Goal: Information Seeking & Learning: Understand process/instructions

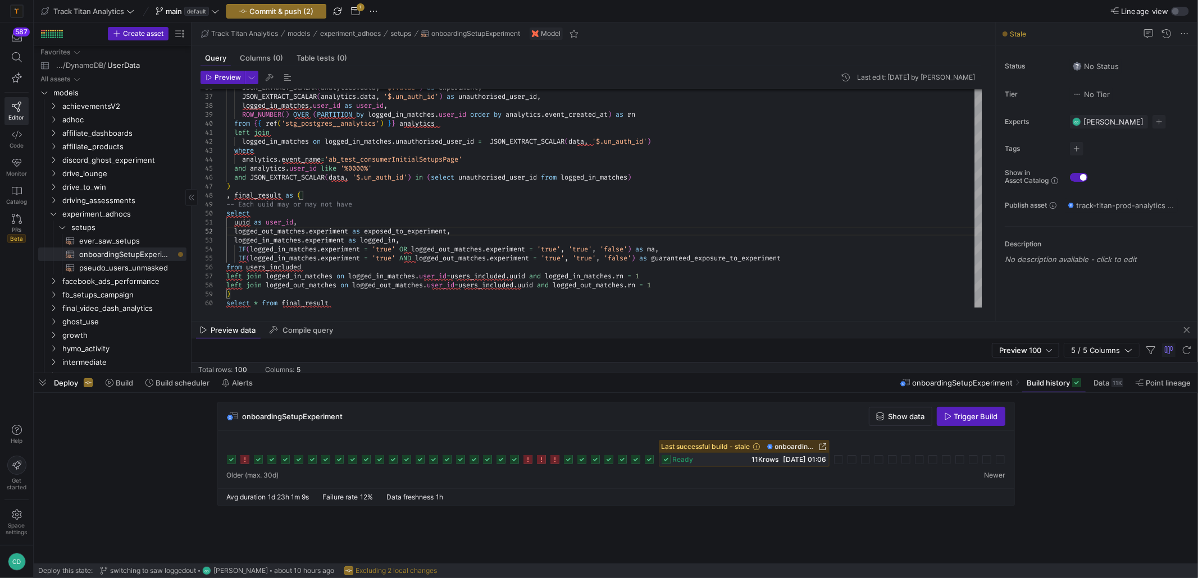
scroll to position [400, 0]
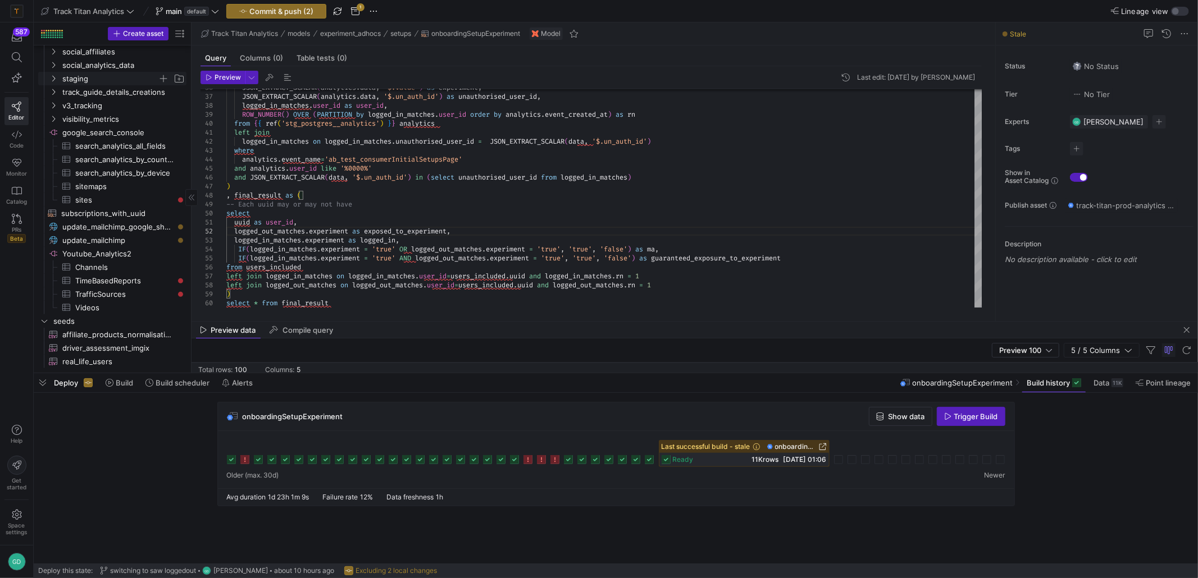
click at [93, 80] on span "staging" at bounding box center [109, 78] width 95 height 13
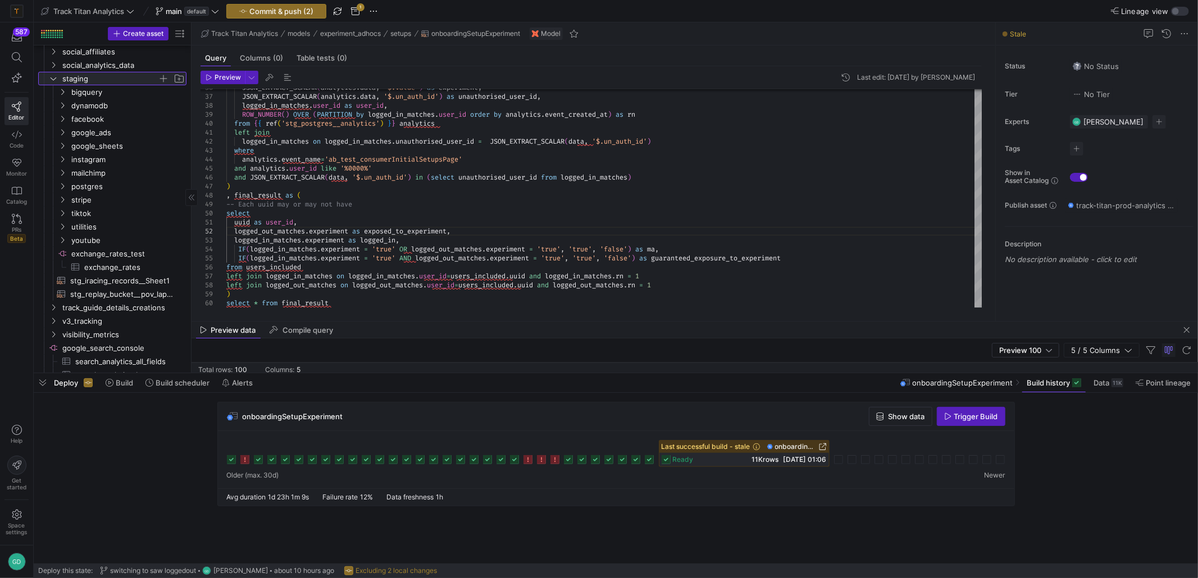
click at [97, 76] on span "staging" at bounding box center [109, 78] width 95 height 13
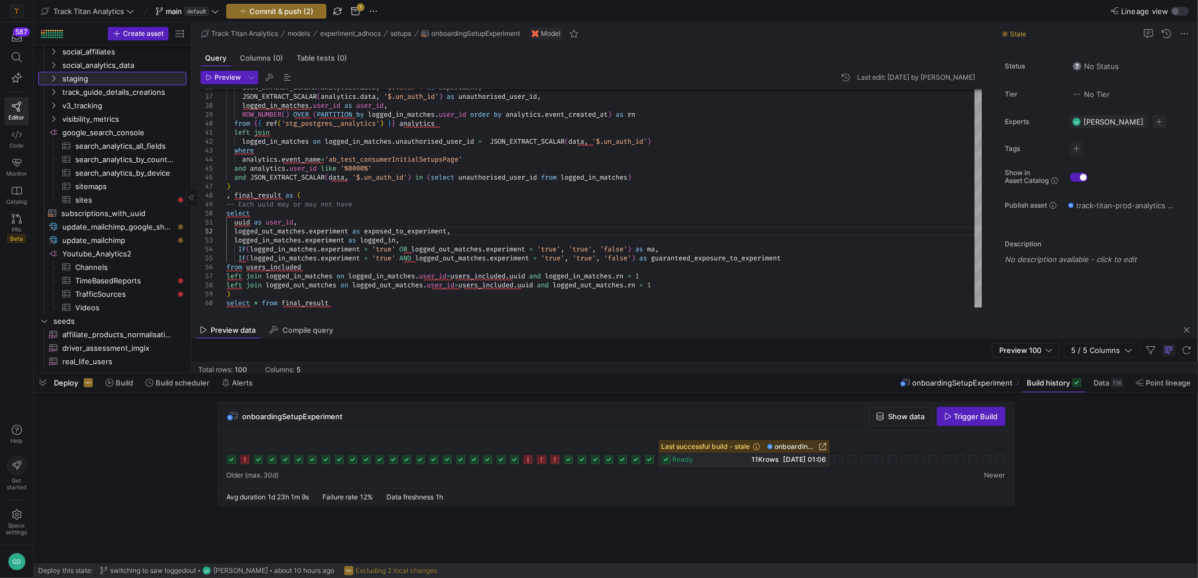
scroll to position [180, 0]
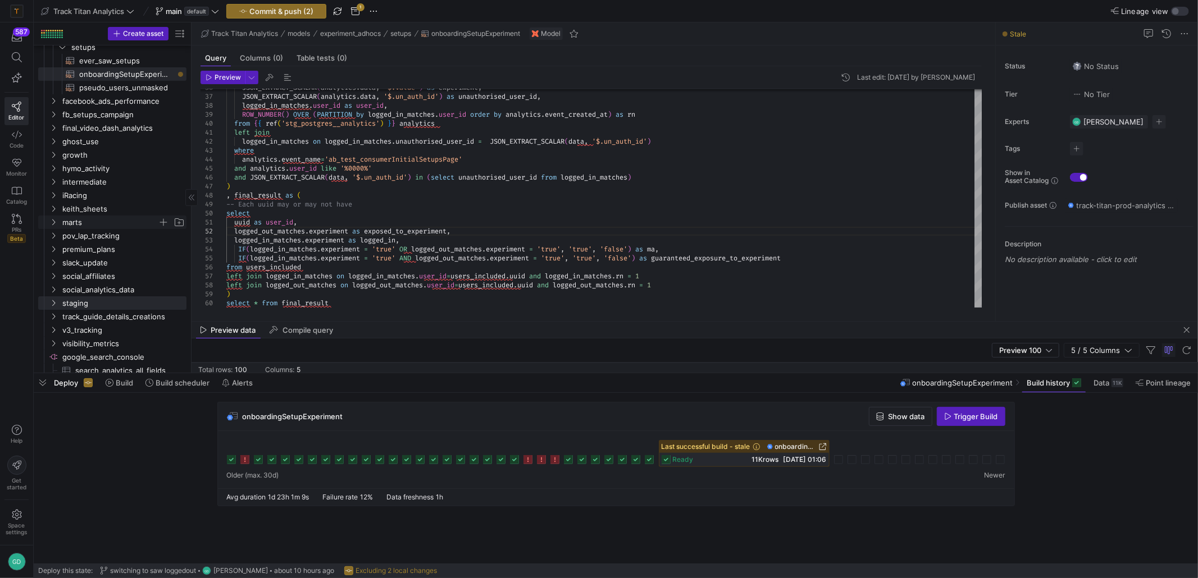
click at [117, 226] on span "marts" at bounding box center [109, 222] width 95 height 13
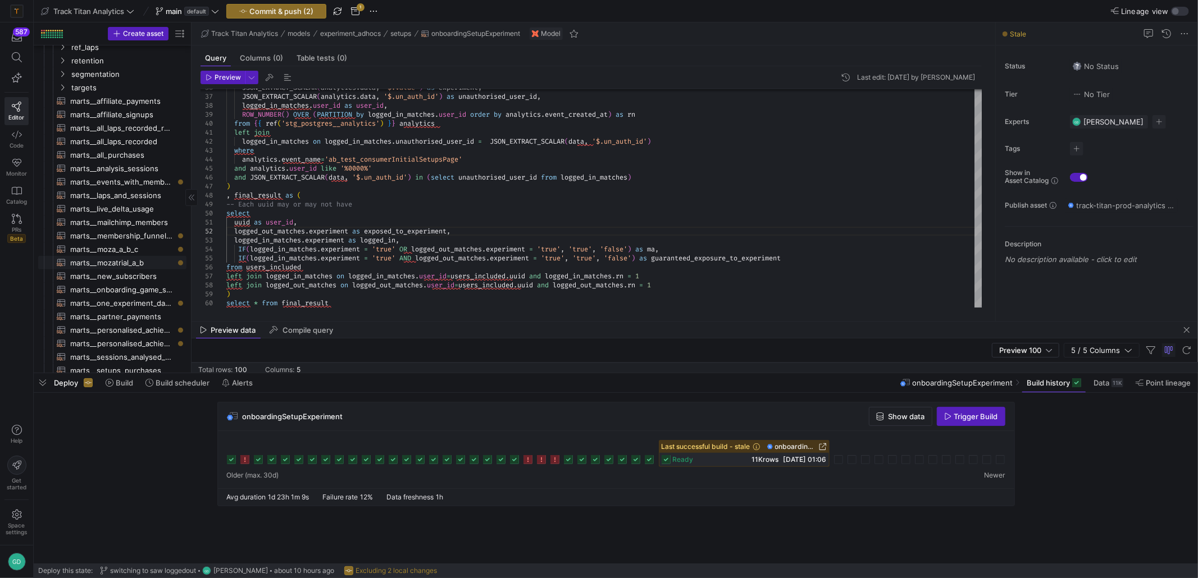
scroll to position [517, 0]
click at [94, 82] on span "targets" at bounding box center [114, 87] width 86 height 13
click at [91, 70] on span "segmentation" at bounding box center [114, 74] width 86 height 13
click at [131, 111] on span "marts__segmentation​​​​​​​​​​" at bounding box center [126, 114] width 94 height 13
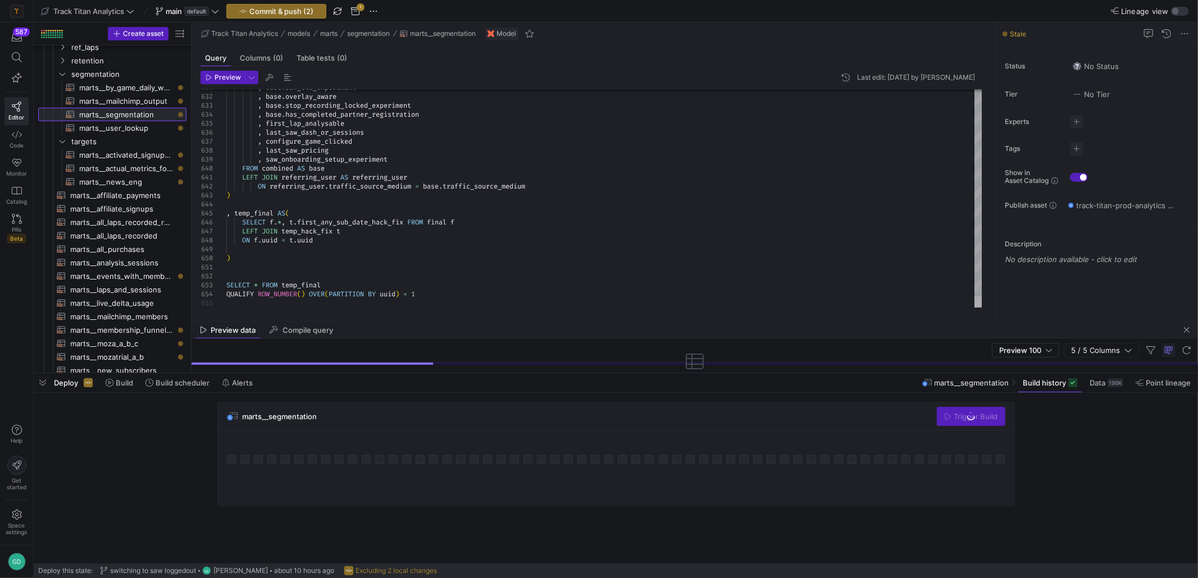
click at [982, 308] on div at bounding box center [978, 301] width 8 height 11
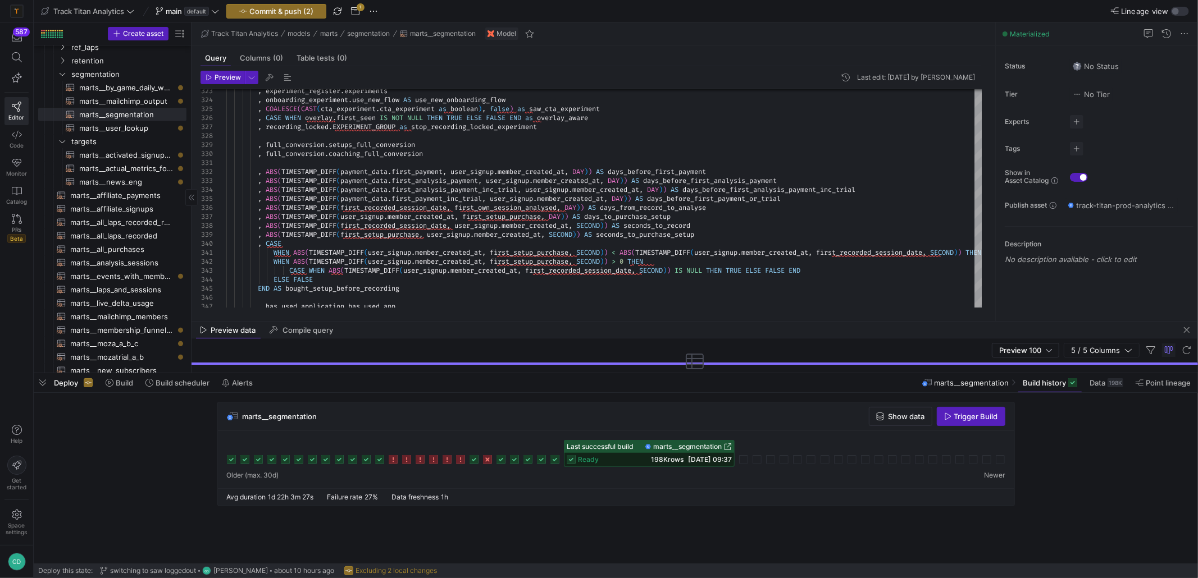
scroll to position [0, 0]
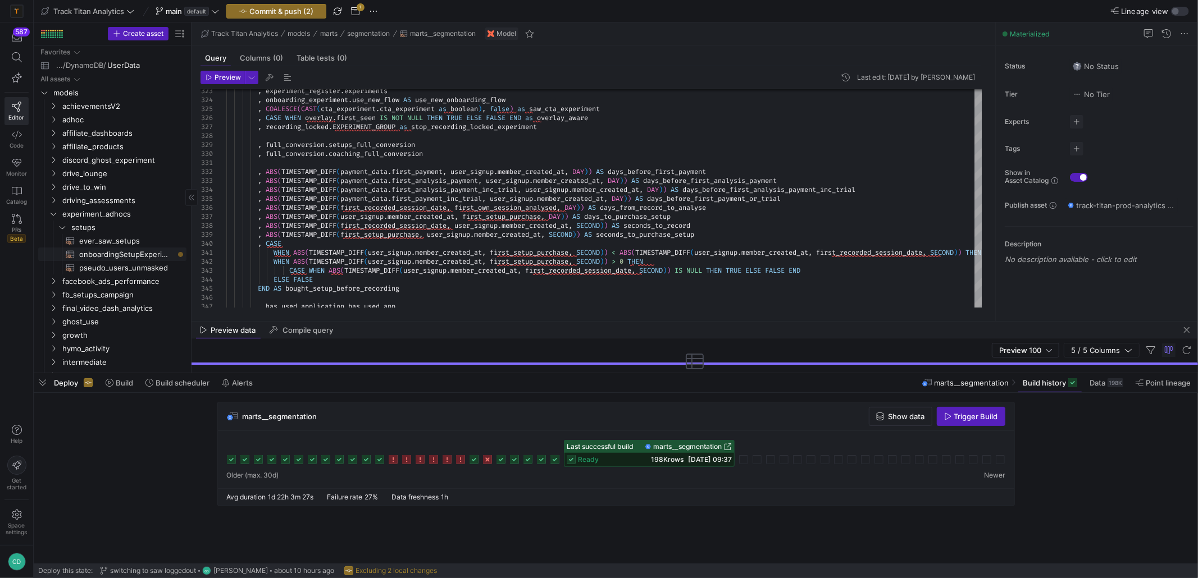
click at [132, 253] on span "onboardingSetupExperiment​​​​​​​​​​" at bounding box center [126, 254] width 94 height 13
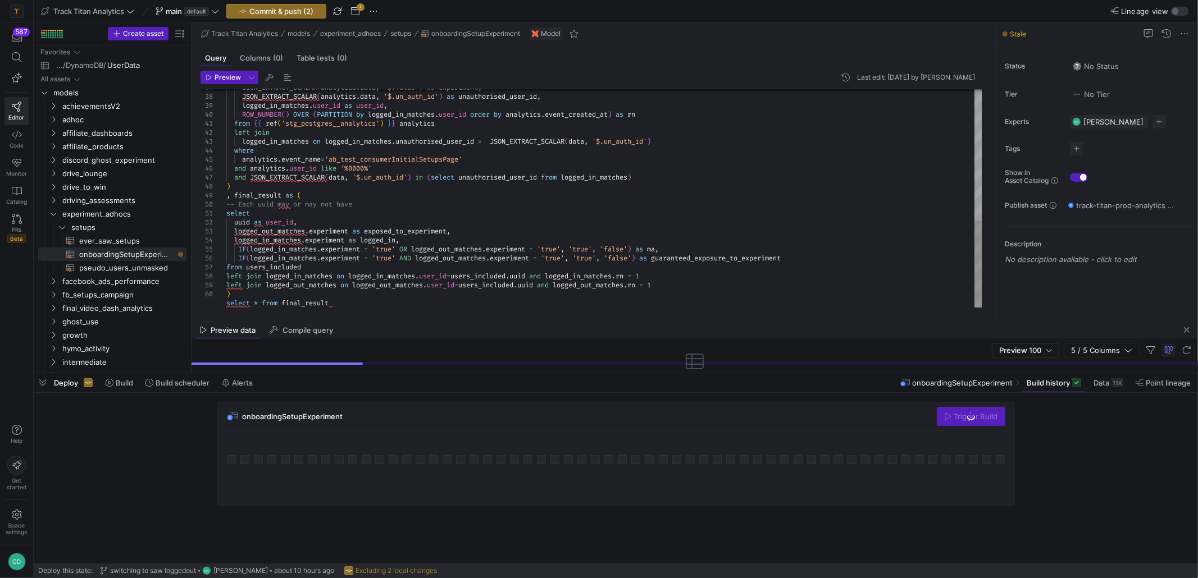
click at [395, 159] on div "JSON_EXTRACT_SCALAR ( analytics . data , '$.un_auth_id' ) as unauthorised_user_…" at bounding box center [604, 34] width 756 height 548
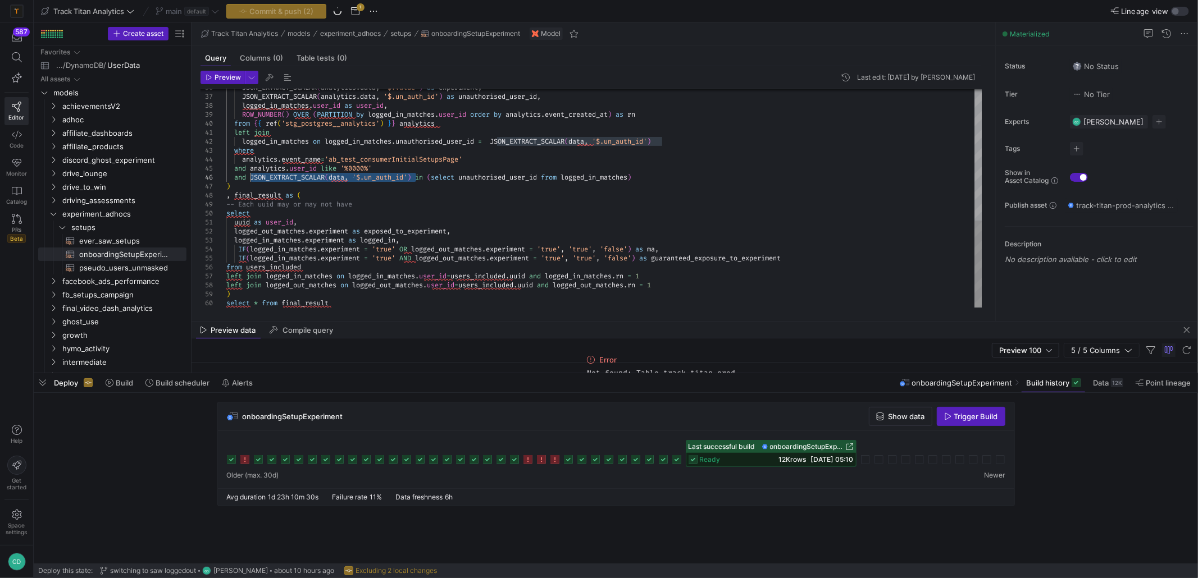
drag, startPoint x: 375, startPoint y: 181, endPoint x: 277, endPoint y: 181, distance: 97.7
click at [253, 181] on div "JSON_EXTRACT_SCALAR ( analytics . data , '$.un_auth_id' ) as unauthorised_user_…" at bounding box center [604, 34] width 756 height 548
click at [77, 231] on span "setups" at bounding box center [114, 227] width 86 height 13
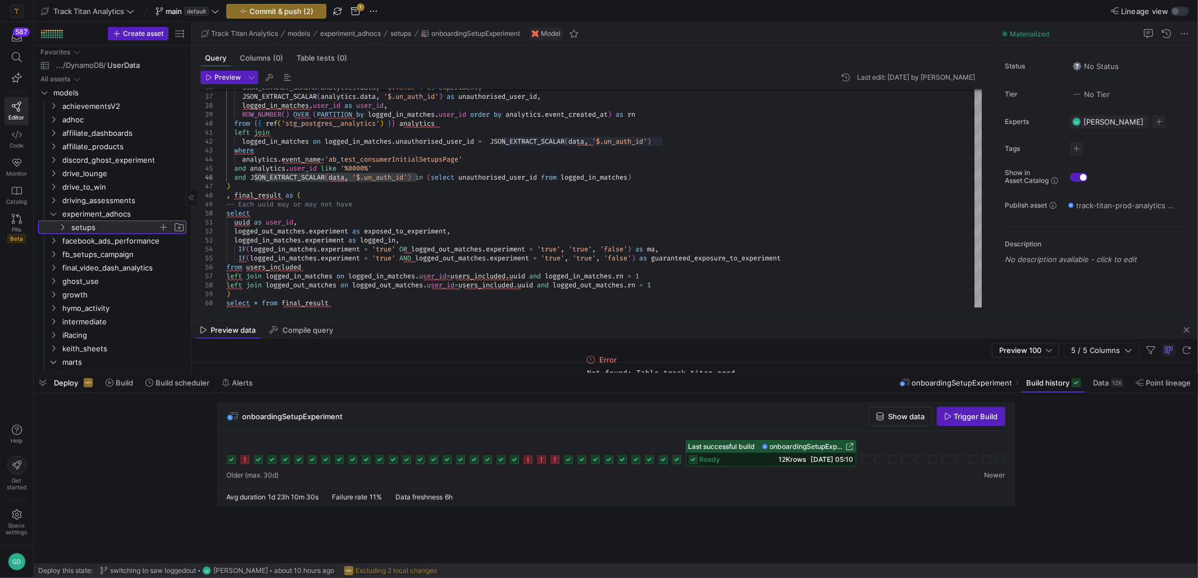
drag, startPoint x: 79, startPoint y: 225, endPoint x: 126, endPoint y: 232, distance: 48.4
click at [79, 225] on span "setups" at bounding box center [114, 227] width 86 height 13
click at [143, 257] on span "onboardingSetupExperiment​​​​​​​​​​" at bounding box center [126, 254] width 94 height 13
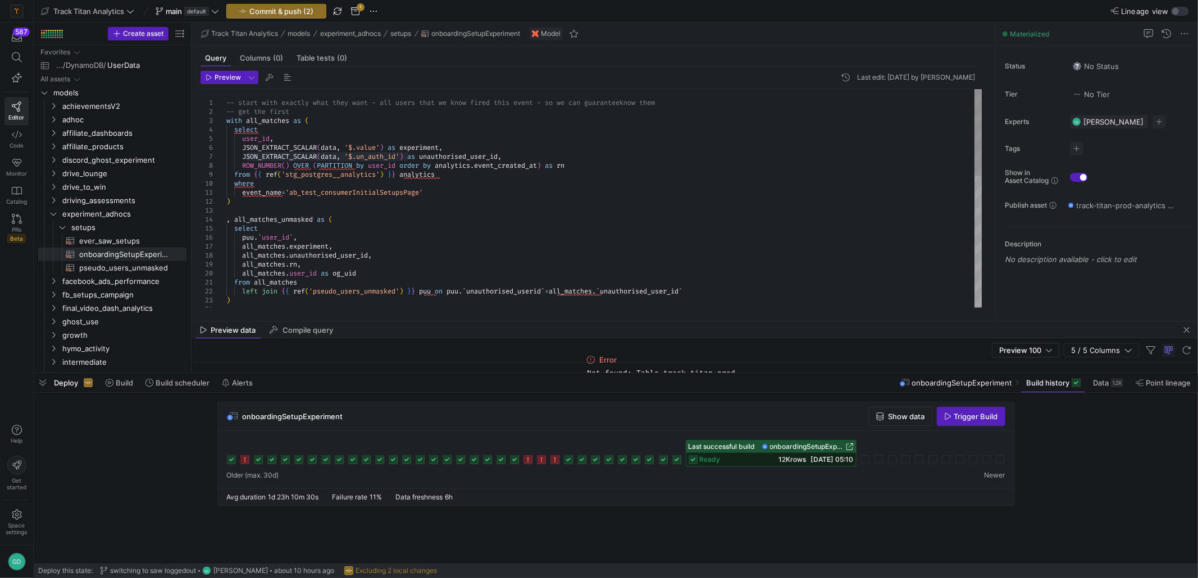
click at [449, 198] on div "all_matches . user_id as og_uid from all_matches left join { { ref ( 'pseudo_us…" at bounding box center [604, 363] width 756 height 548
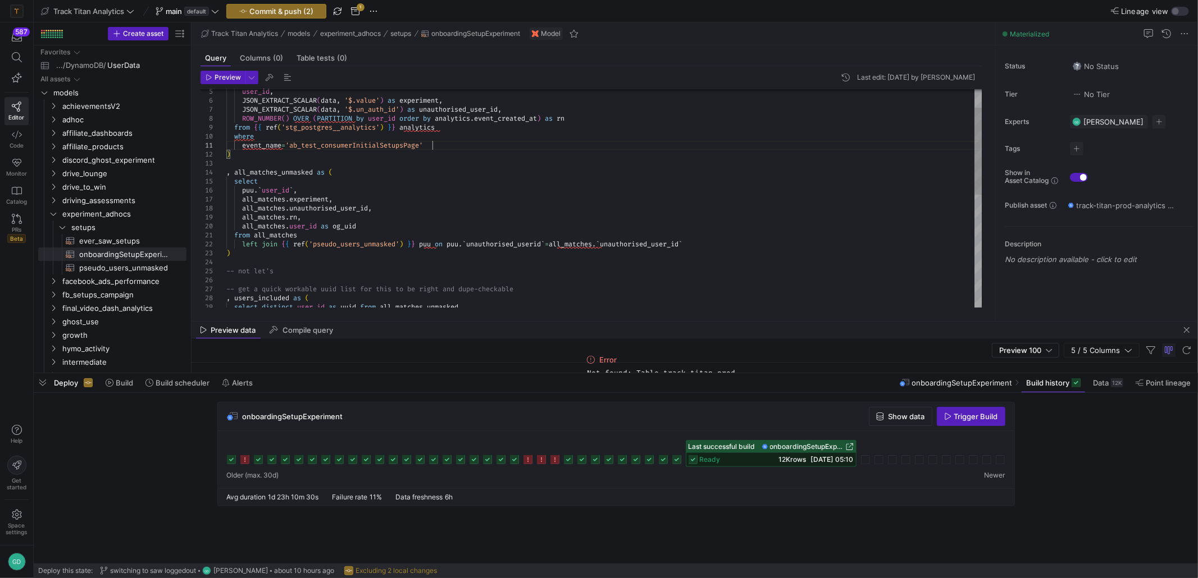
click at [697, 245] on div "all_matches . user_id as og_uid from all_matches left join { { ref ( 'pseudo_us…" at bounding box center [604, 316] width 756 height 548
click at [293, 189] on div "all_matches . user_id as og_uid from all_matches left join { { ref ( 'pseudo_us…" at bounding box center [604, 316] width 756 height 548
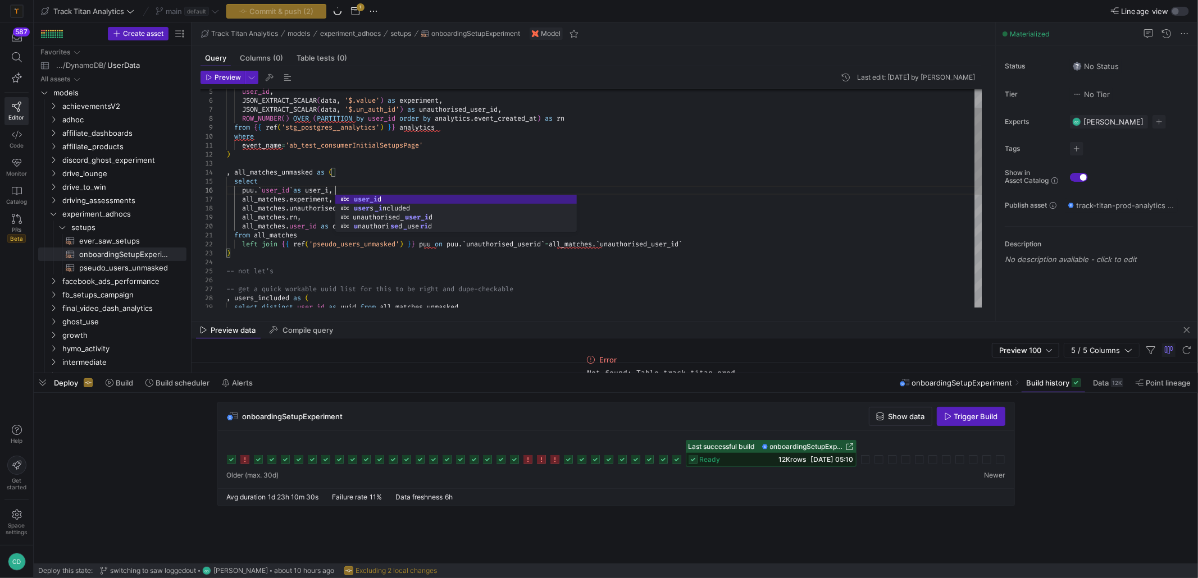
scroll to position [45, 113]
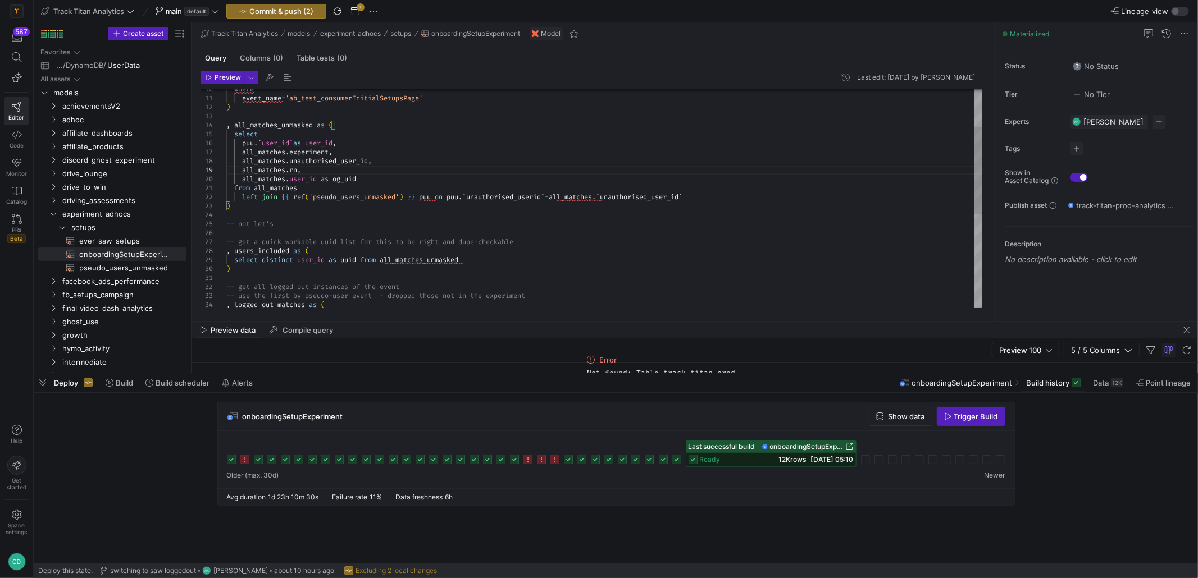
click at [455, 279] on div "all_matches . user_id as og_uid from all_matches left join { { ref ( 'pseudo_us…" at bounding box center [604, 269] width 756 height 548
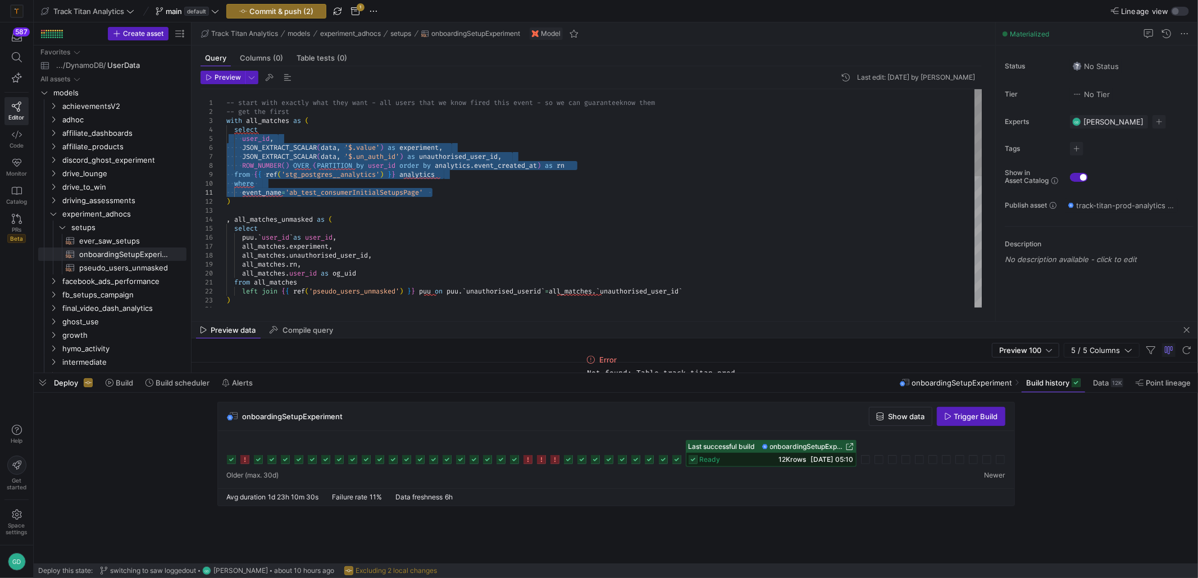
drag, startPoint x: 235, startPoint y: 135, endPoint x: 463, endPoint y: 194, distance: 235.1
click at [464, 195] on div "all_matches . user_id as og_uid from all_matches left join { { ref ( 'pseudo_us…" at bounding box center [604, 363] width 756 height 548
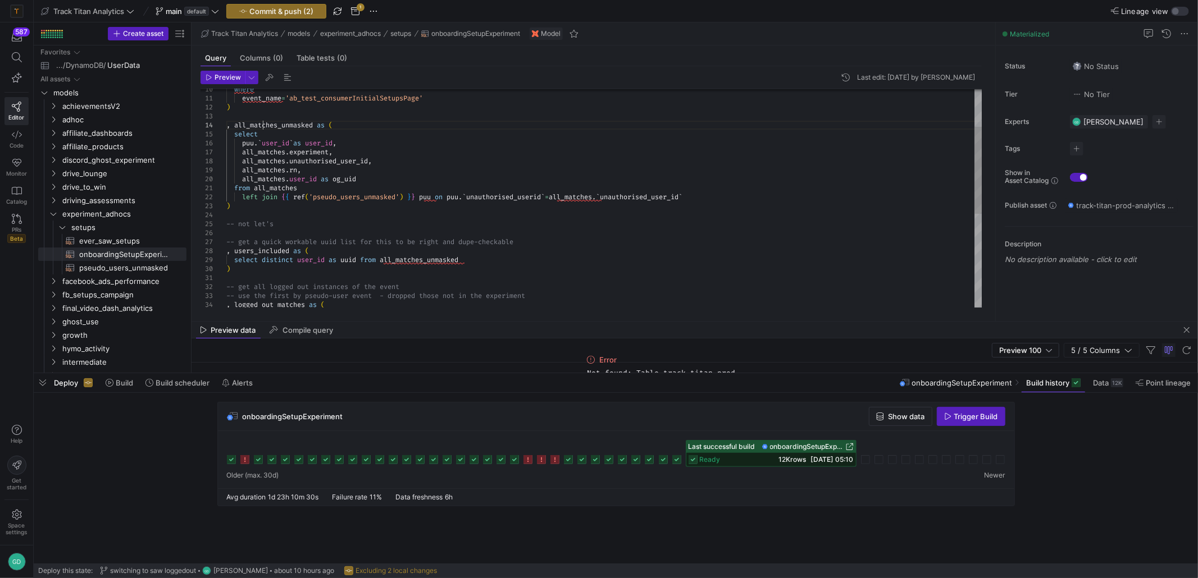
click at [262, 126] on div "all_matches . user_id as og_uid from all_matches left join { { ref ( 'pseudo_us…" at bounding box center [604, 269] width 756 height 548
click at [271, 148] on div at bounding box center [599, 289] width 1198 height 578
click at [363, 147] on div "all_matches . user_id as og_uid from all_matches left join { { ref ( 'pseudo_us…" at bounding box center [604, 269] width 756 height 548
click at [363, 153] on div "all_matches . user_id as og_uid from all_matches left join { { ref ( 'pseudo_us…" at bounding box center [604, 269] width 756 height 548
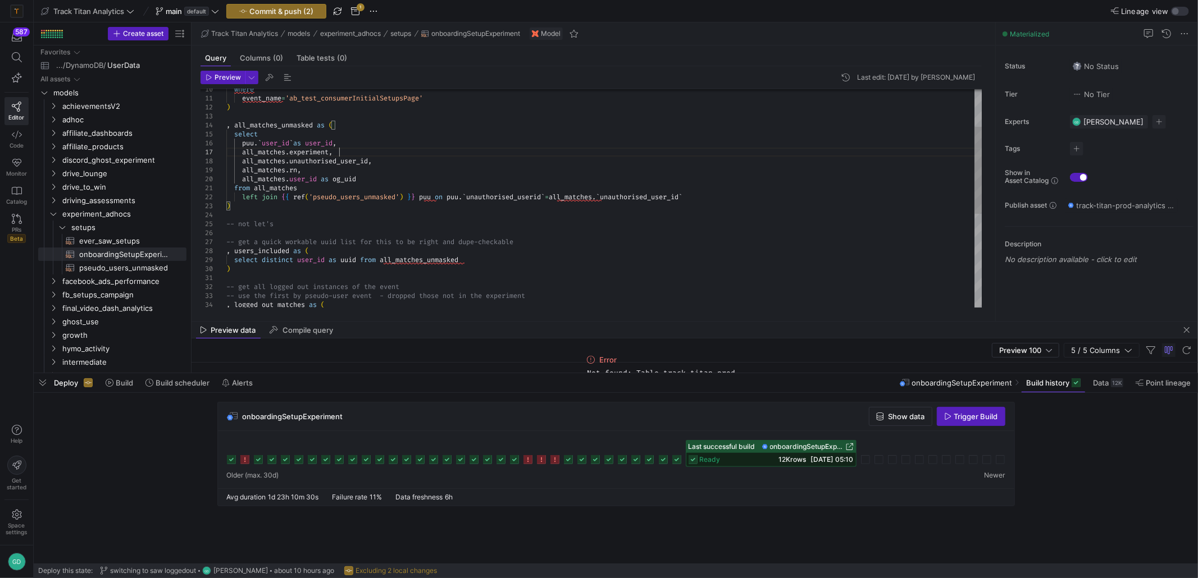
click at [402, 164] on div "all_matches . user_id as og_uid from all_matches left join { { ref ( 'pseudo_us…" at bounding box center [604, 269] width 756 height 548
click at [394, 176] on div "all_matches . user_id as og_uid from all_matches left join { { ref ( 'pseudo_us…" at bounding box center [604, 269] width 756 height 548
click at [402, 160] on div "all_matches . user_id as og_uid from all_matches left join { { ref ( 'pseudo_us…" at bounding box center [604, 269] width 756 height 548
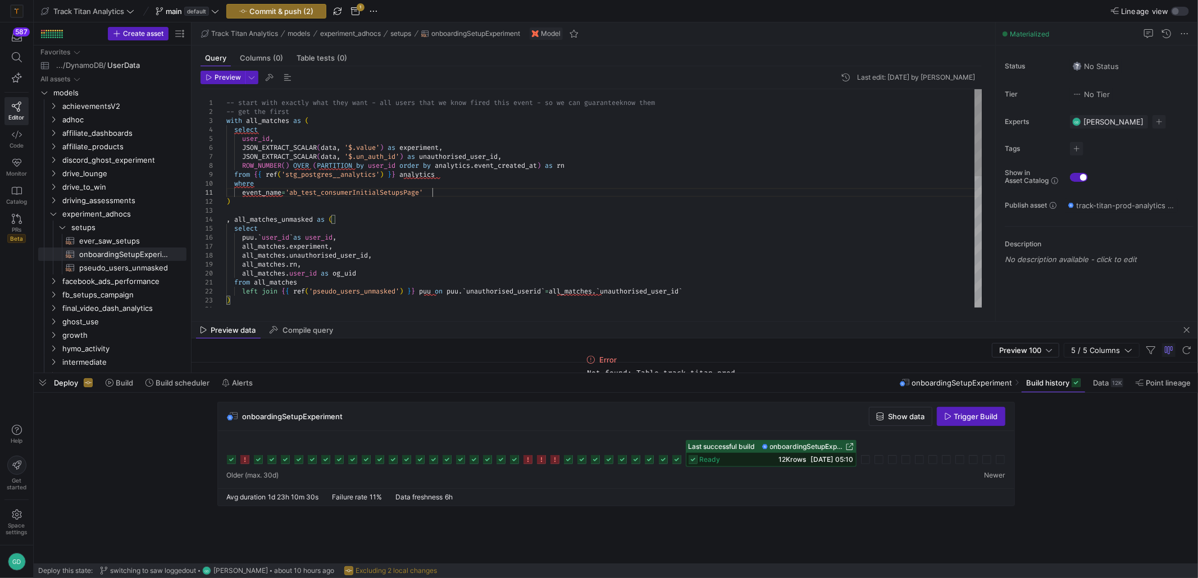
click at [450, 192] on div "all_matches . user_id as og_uid from all_matches left join { { ref ( 'pseudo_us…" at bounding box center [604, 363] width 756 height 548
click at [572, 170] on div "all_matches . user_id as og_uid from all_matches left join { { ref ( 'pseudo_us…" at bounding box center [604, 363] width 756 height 548
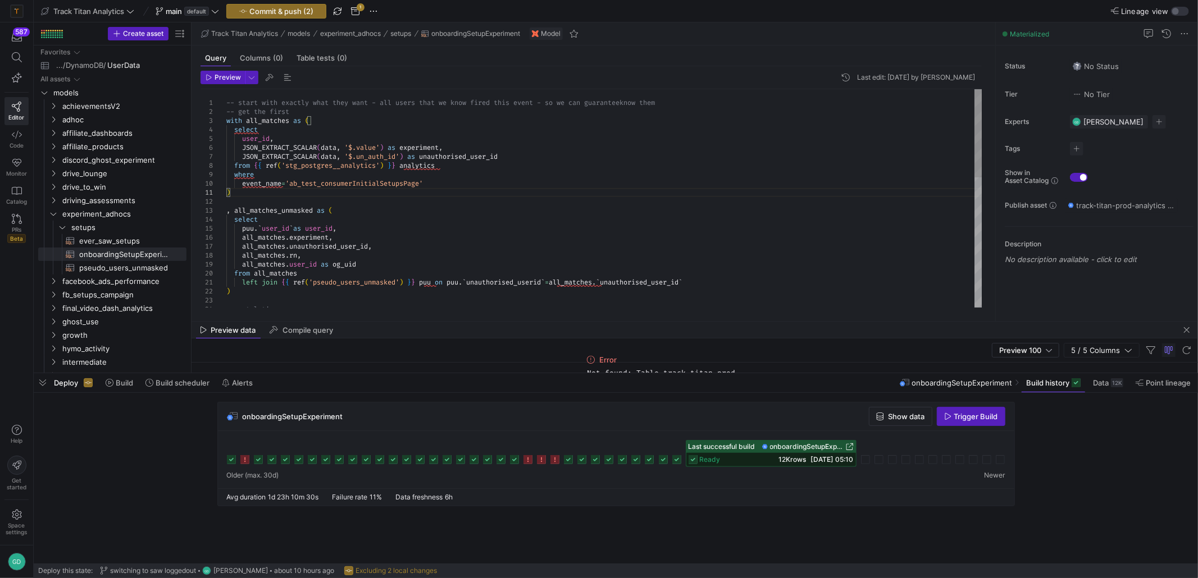
click at [386, 243] on div "all_matches . user_id as og_uid from all_matches left join { { ref ( 'pseudo_us…" at bounding box center [604, 358] width 756 height 539
click at [274, 118] on div "all_matches . user_id as og_uid from all_matches left join { { ref ( 'pseudo_us…" at bounding box center [604, 358] width 756 height 539
click at [289, 221] on div "all_matches . user_id as og_uid from all_matches left join { { ref ( 'pseudo_us…" at bounding box center [604, 358] width 756 height 539
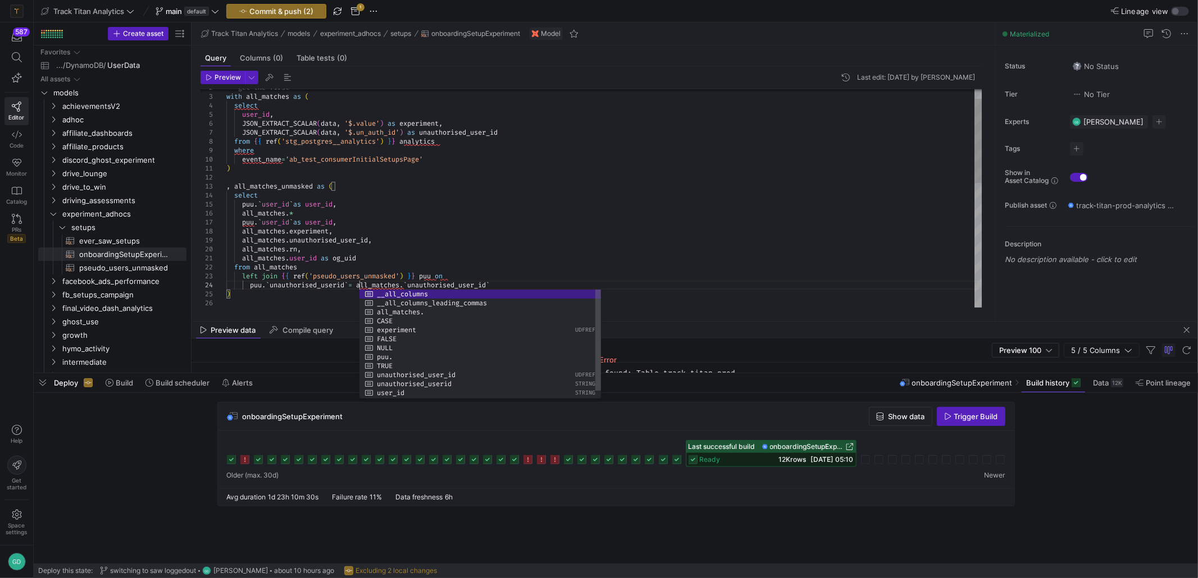
scroll to position [26, 133]
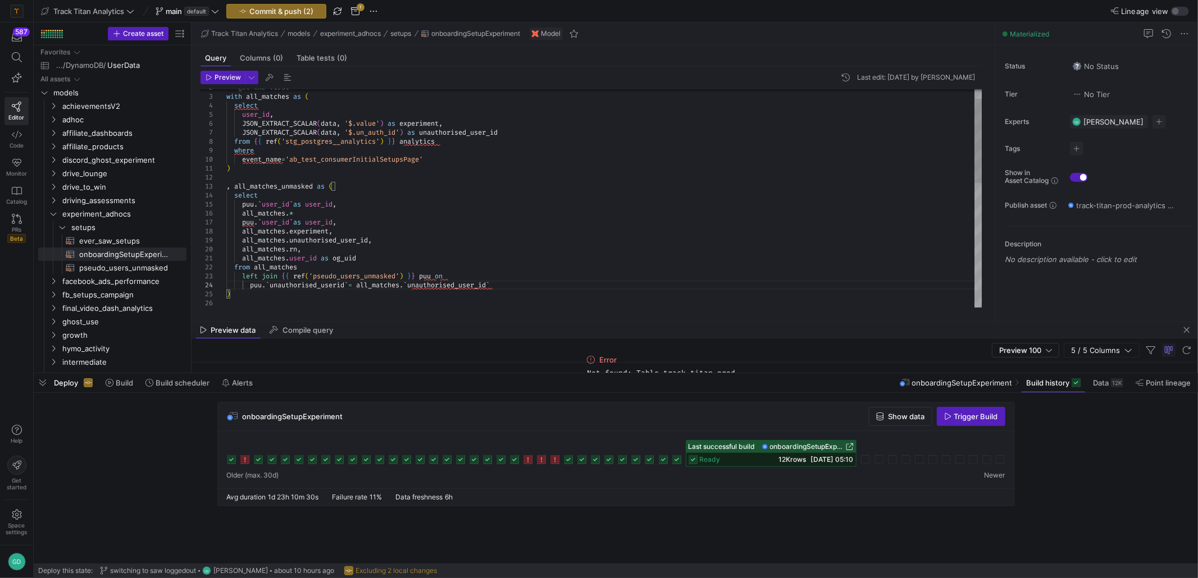
click at [276, 269] on div "all_matches . user_id as og_uid from all_matches left join { { ref ( 'pseudo_us…" at bounding box center [604, 348] width 756 height 566
click at [322, 289] on div "all_matches . user_id as og_uid from all_matches left join { { ref ( 'pseudo_us…" at bounding box center [604, 348] width 756 height 566
click at [313, 254] on div "all_matches . user_id as og_uid from all_matches left join { { ref ( 'pseudo_us…" at bounding box center [604, 348] width 756 height 566
click at [290, 194] on div "all_matches . user_id as og_uid from all_matches left join { { ref ( 'pseudo_us…" at bounding box center [604, 348] width 756 height 566
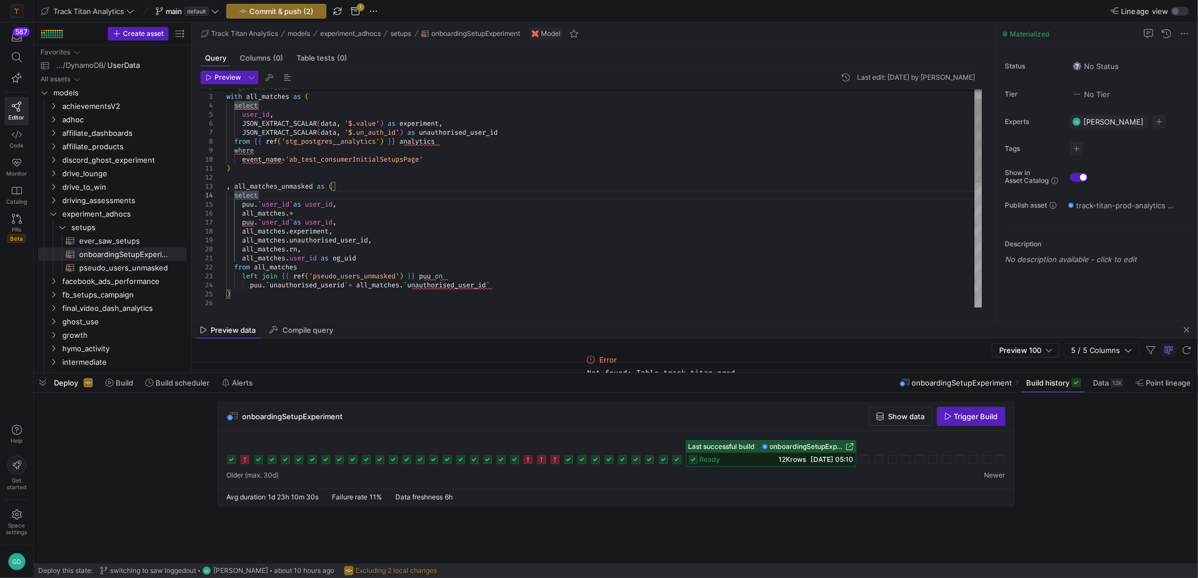
click at [398, 198] on div "all_matches . user_id as og_uid from all_matches left join { { ref ( 'pseudo_us…" at bounding box center [604, 348] width 756 height 566
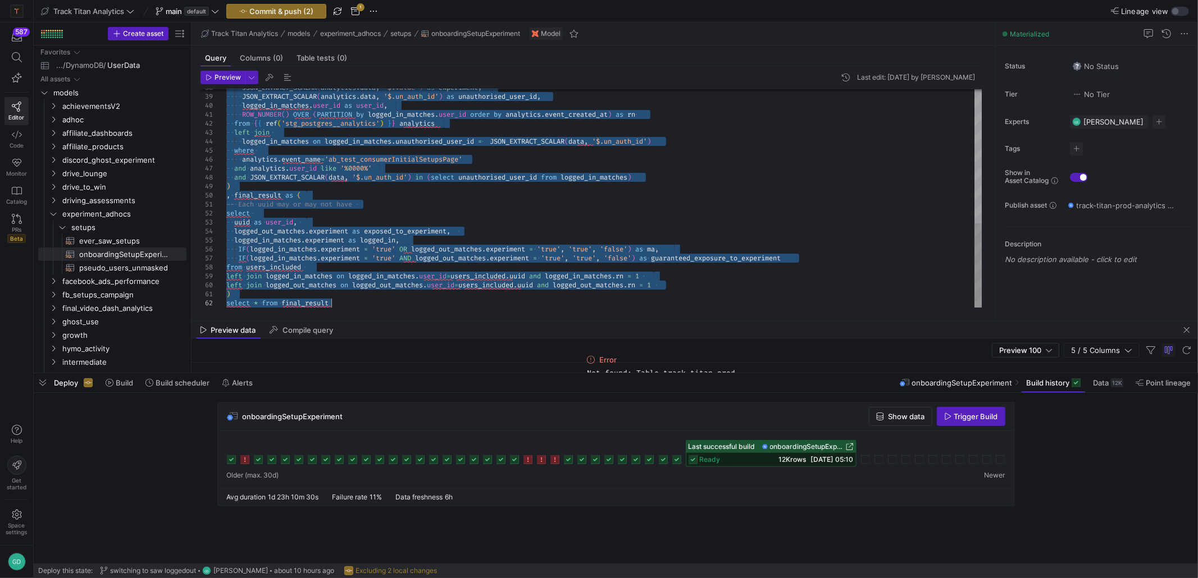
drag, startPoint x: 247, startPoint y: 143, endPoint x: 376, endPoint y: 345, distance: 240.7
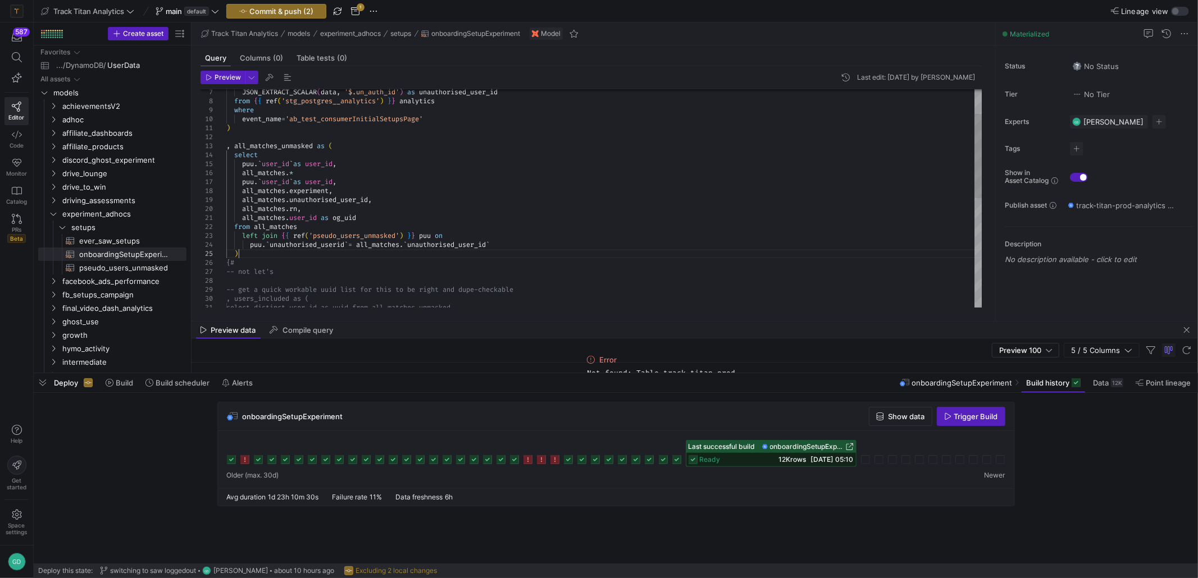
click at [305, 254] on div "-- get a quick workable uuid list for this to be r ight and dupe-checkable , us…" at bounding box center [604, 308] width 756 height 566
click at [225, 81] on span "button" at bounding box center [222, 77] width 43 height 12
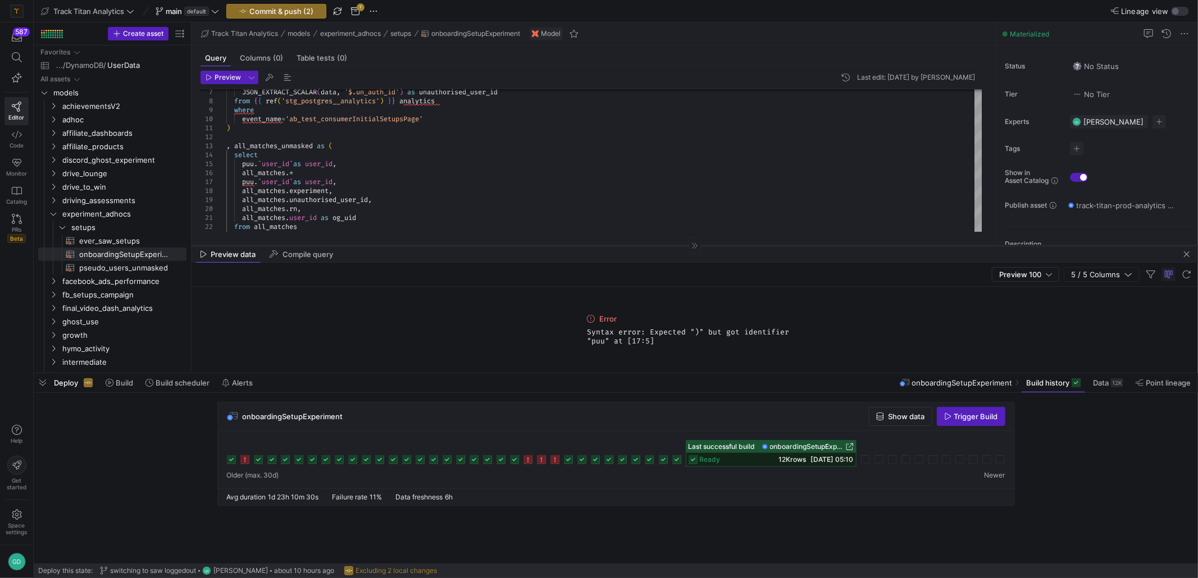
drag, startPoint x: 563, startPoint y: 321, endPoint x: 567, endPoint y: 245, distance: 75.9
click at [567, 245] on div at bounding box center [694, 245] width 1006 height 1
click at [541, 186] on div "from all_matches left join { { ref ( 'pseudo_users_unmasked' ) } } puu on puu .…" at bounding box center [604, 321] width 756 height 593
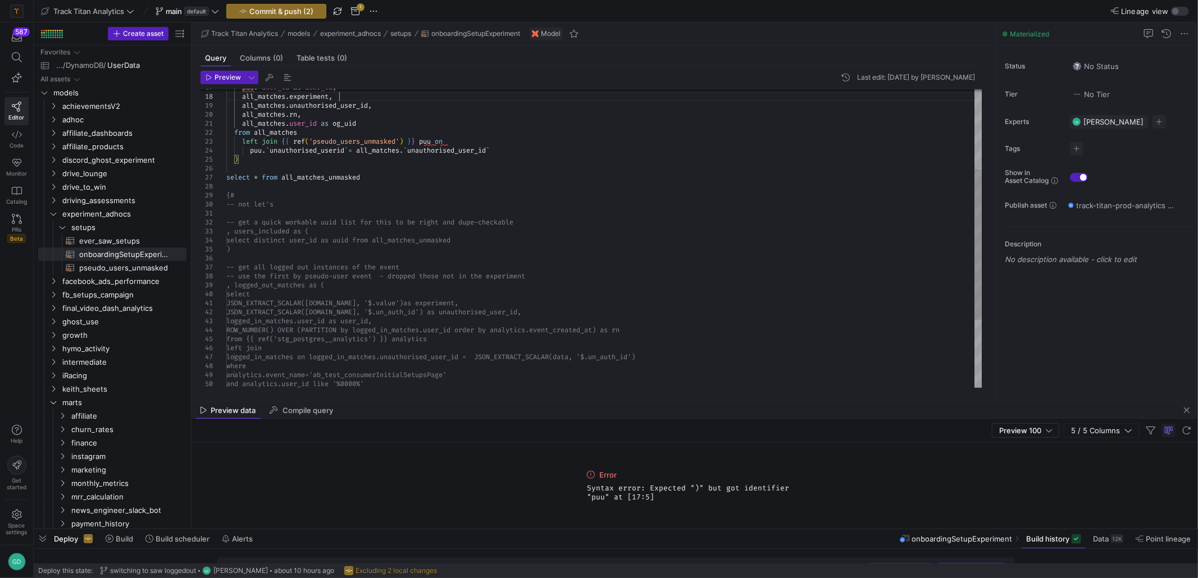
drag, startPoint x: 642, startPoint y: 373, endPoint x: 568, endPoint y: 389, distance: 76.3
click at [632, 527] on div at bounding box center [616, 529] width 1164 height 4
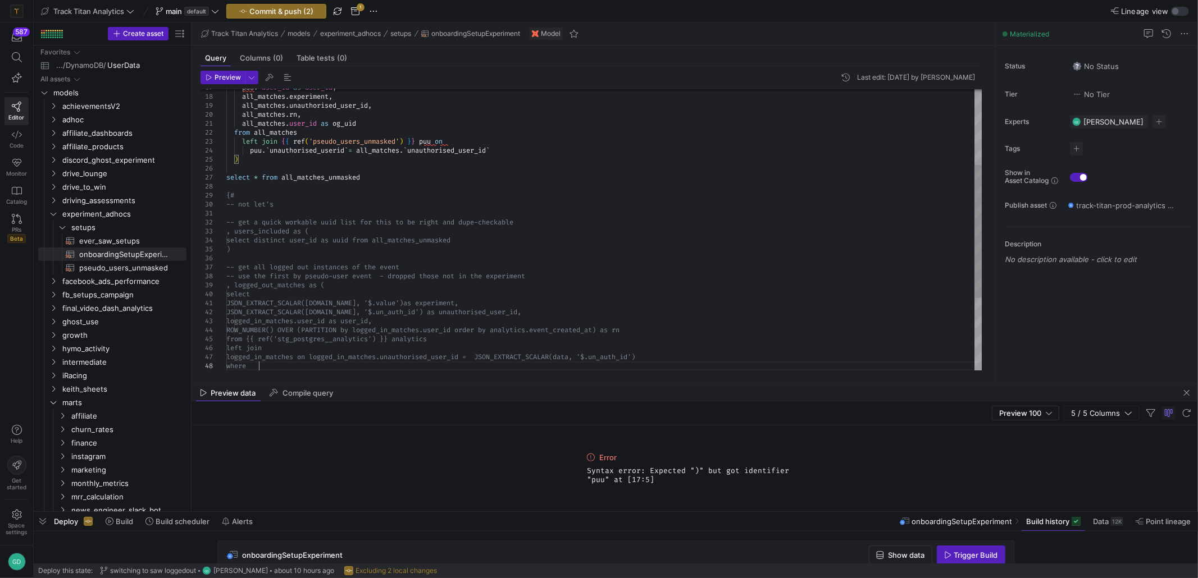
click at [564, 365] on div "from all_matches left join { { ref ( 'pseudo_users_unmasked' ) } } puu on puu .…" at bounding box center [604, 226] width 756 height 593
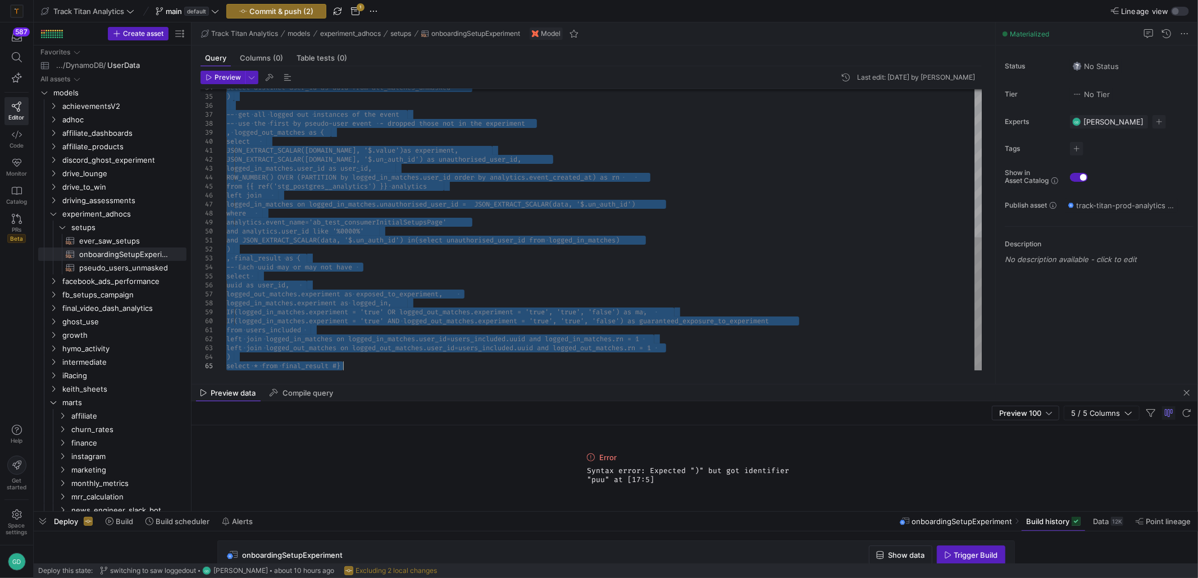
click at [412, 317] on div "select distinct user_id as uuid from all_matches _unmasked ) -- get all logged …" at bounding box center [604, 74] width 756 height 593
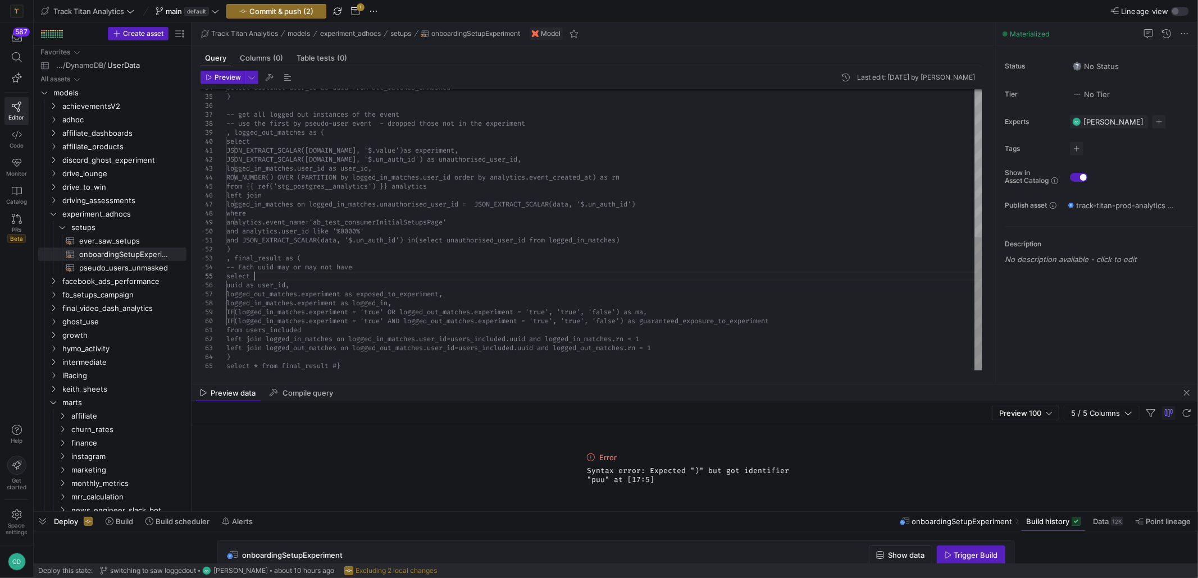
click at [429, 275] on div "select distinct user_id as uuid from all_matches _unmasked ) -- get all logged …" at bounding box center [604, 74] width 756 height 593
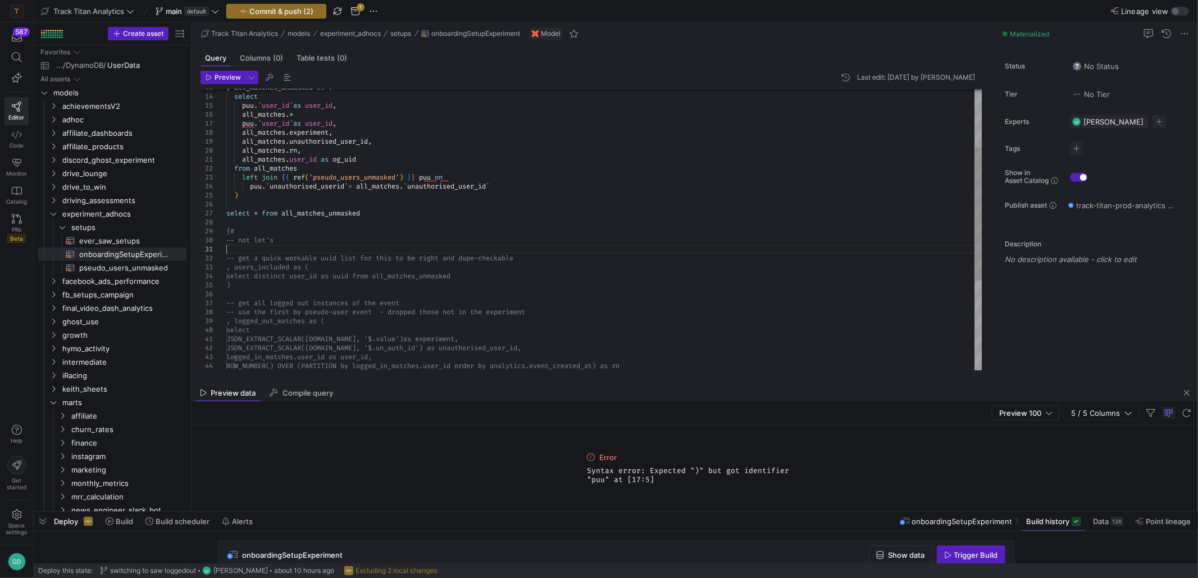
click at [309, 248] on div "select distinct user_id as uuid from all_matches _unmasked ) -- get all logged …" at bounding box center [604, 262] width 756 height 593
click at [96, 263] on span "pseudo_users_unmasked​​​​​​​​​​" at bounding box center [126, 268] width 94 height 13
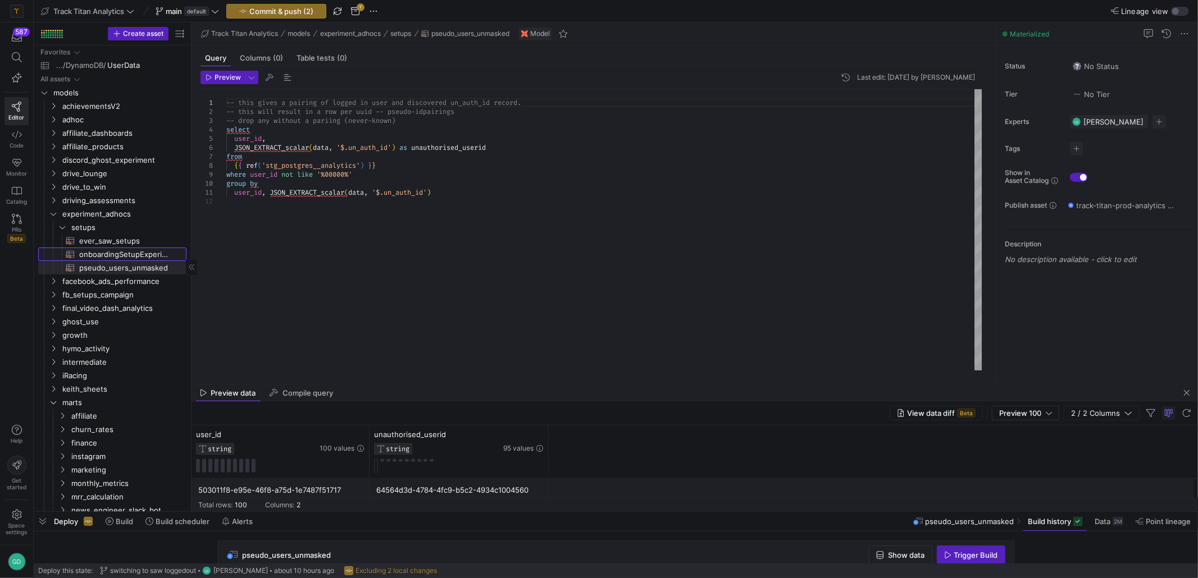
click at [112, 258] on span "onboardingSetupExperiment​​​​​​​​​​" at bounding box center [126, 254] width 94 height 13
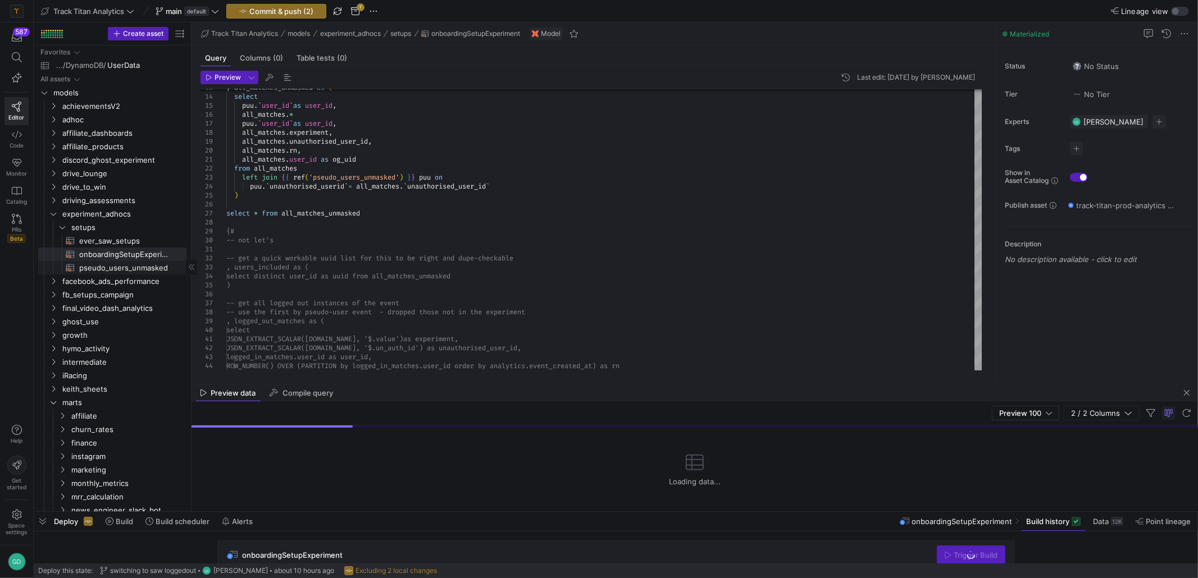
click at [128, 271] on span "pseudo_users_unmasked​​​​​​​​​​" at bounding box center [126, 268] width 94 height 13
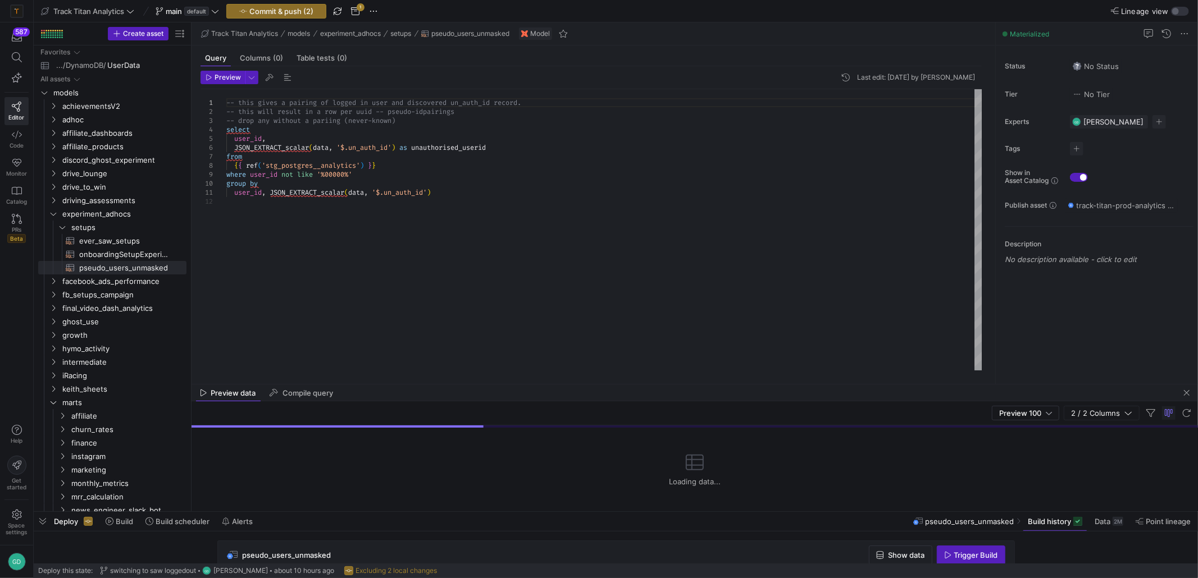
scroll to position [17, 0]
click at [463, 191] on div "-- this gives a pairing of logged in user and disc overed un_auth_id record. --…" at bounding box center [604, 229] width 756 height 281
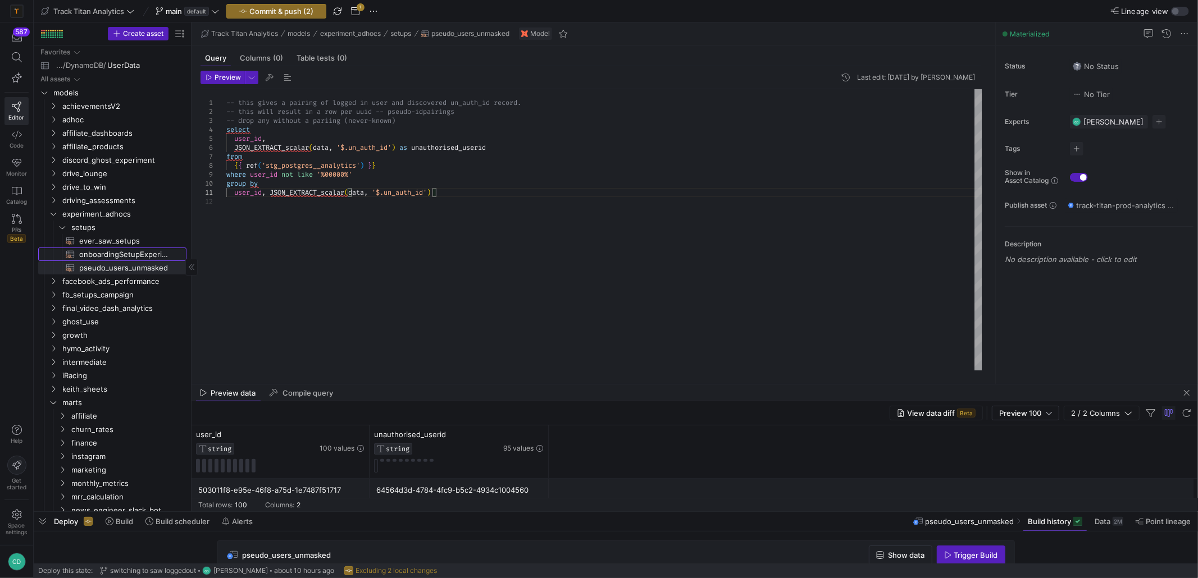
click at [115, 253] on span "onboardingSetupExperiment​​​​​​​​​​" at bounding box center [126, 254] width 94 height 13
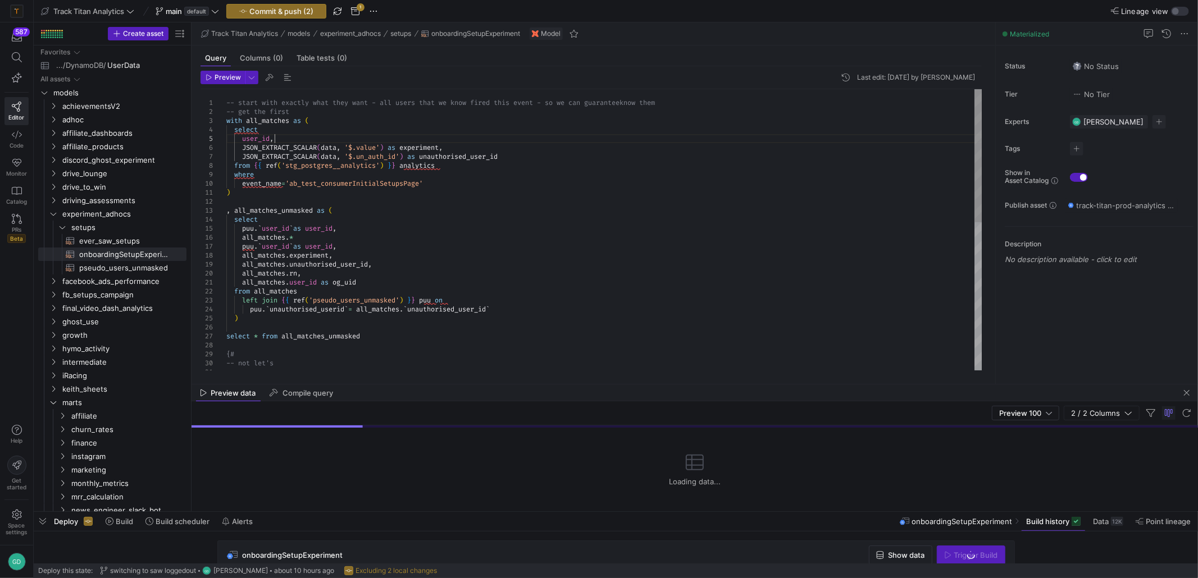
click at [275, 142] on div "-- start with exactly what they want - all users t hat we know fired this event…" at bounding box center [604, 385] width 756 height 593
click at [231, 193] on div "-- start with exactly what they want - all users t hat we know fired this event…" at bounding box center [604, 385] width 756 height 593
drag, startPoint x: 435, startPoint y: 188, endPoint x: 348, endPoint y: 182, distance: 86.7
click at [350, 182] on div "-- start with exactly what they want - all users t hat we know fired this event…" at bounding box center [604, 385] width 756 height 593
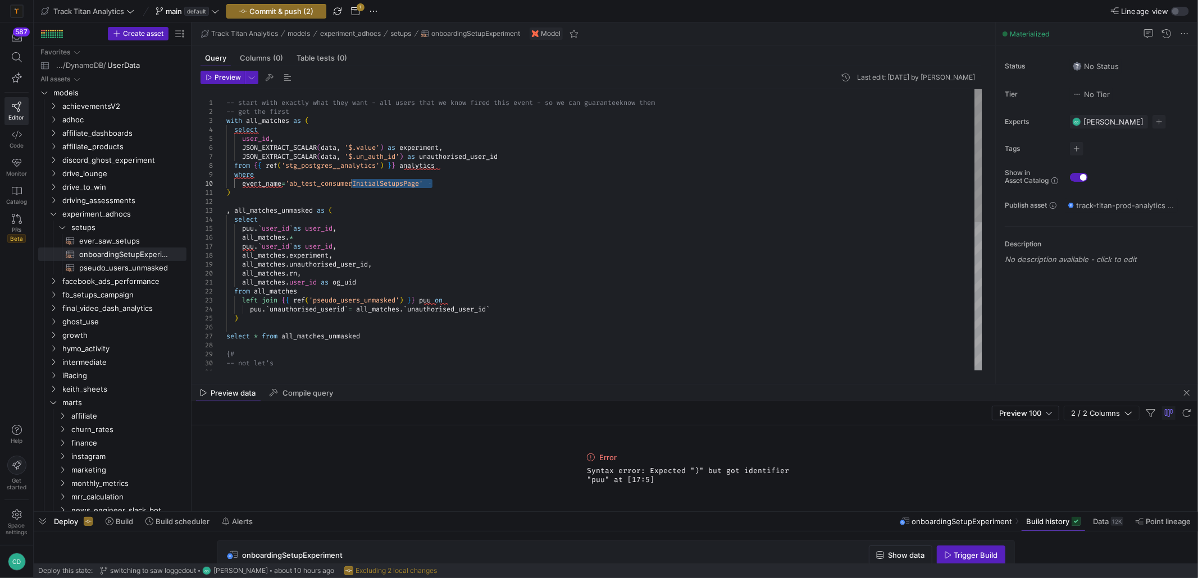
click at [348, 182] on div "-- start with exactly what they want - all users t hat we know fired this event…" at bounding box center [604, 385] width 756 height 593
click at [457, 144] on div "-- start with exactly what they want - all users t hat we know fired this event…" at bounding box center [604, 385] width 756 height 593
click at [101, 245] on span "ever_saw_setups​​​​​​​​​​" at bounding box center [126, 241] width 94 height 13
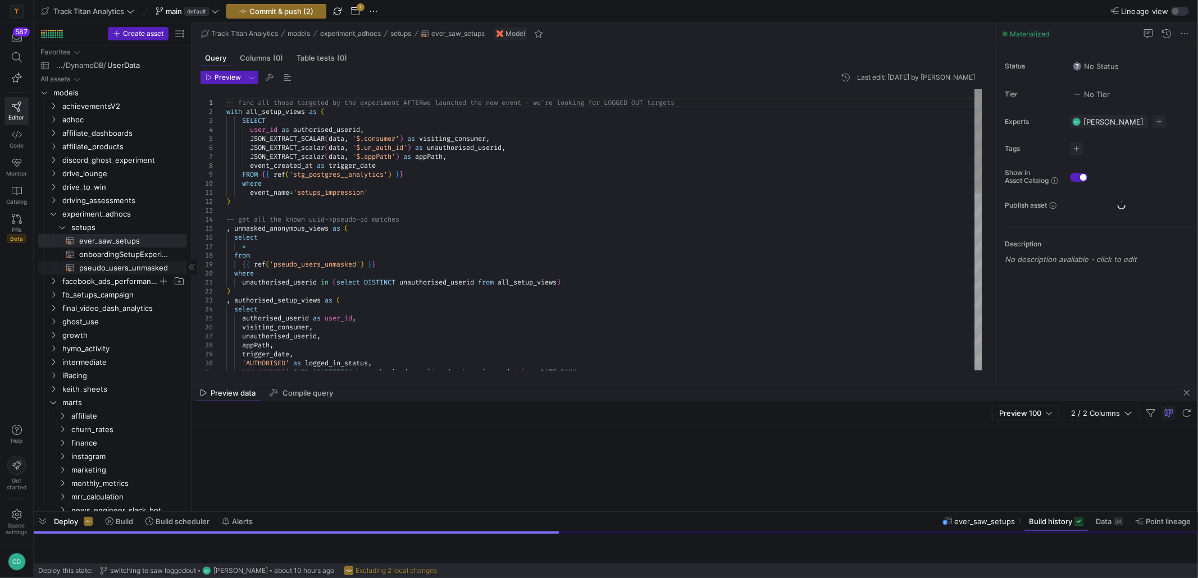
click at [103, 276] on span "facebook_ads_performance" at bounding box center [109, 281] width 95 height 13
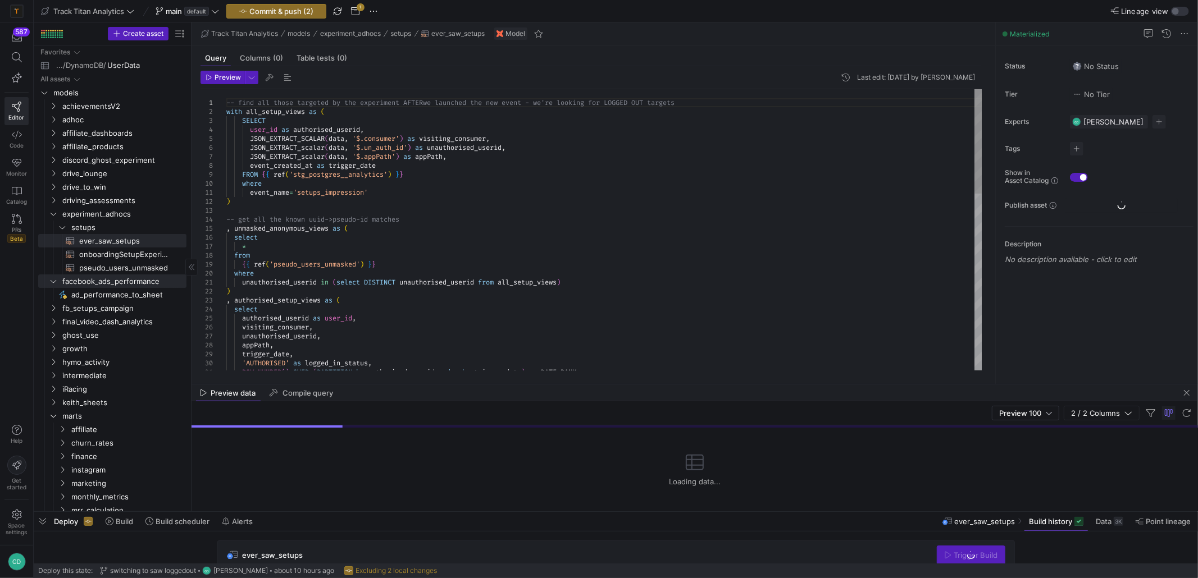
click at [106, 269] on span "pseudo_users_unmasked​​​​​​​​​​" at bounding box center [126, 268] width 94 height 13
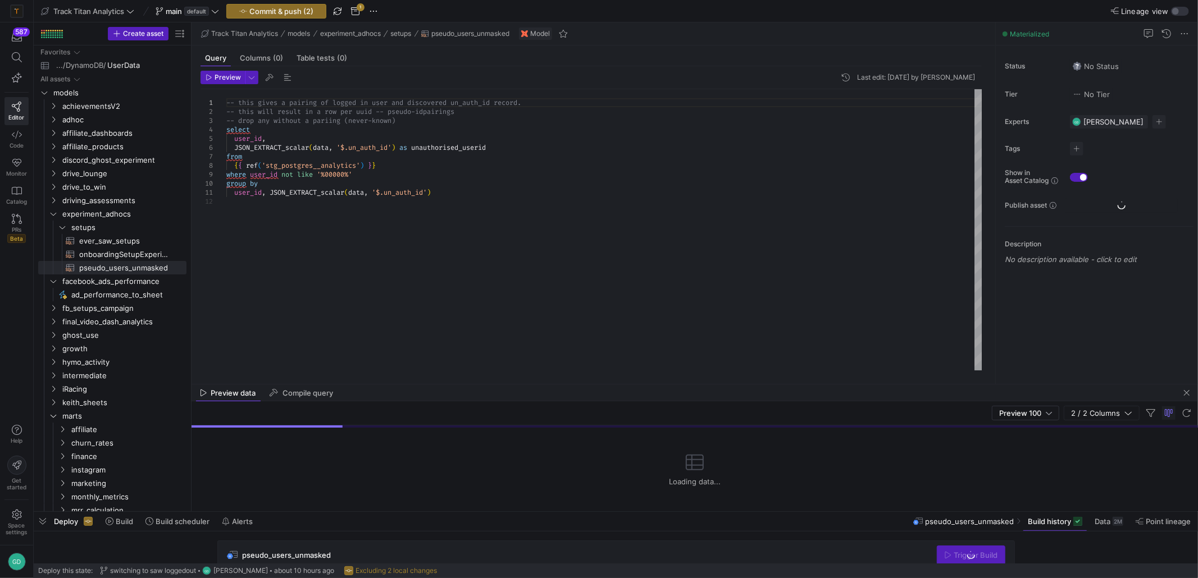
type textarea "-- this gives a pairing of logged in user and discovered un_auth_id record. -- …"
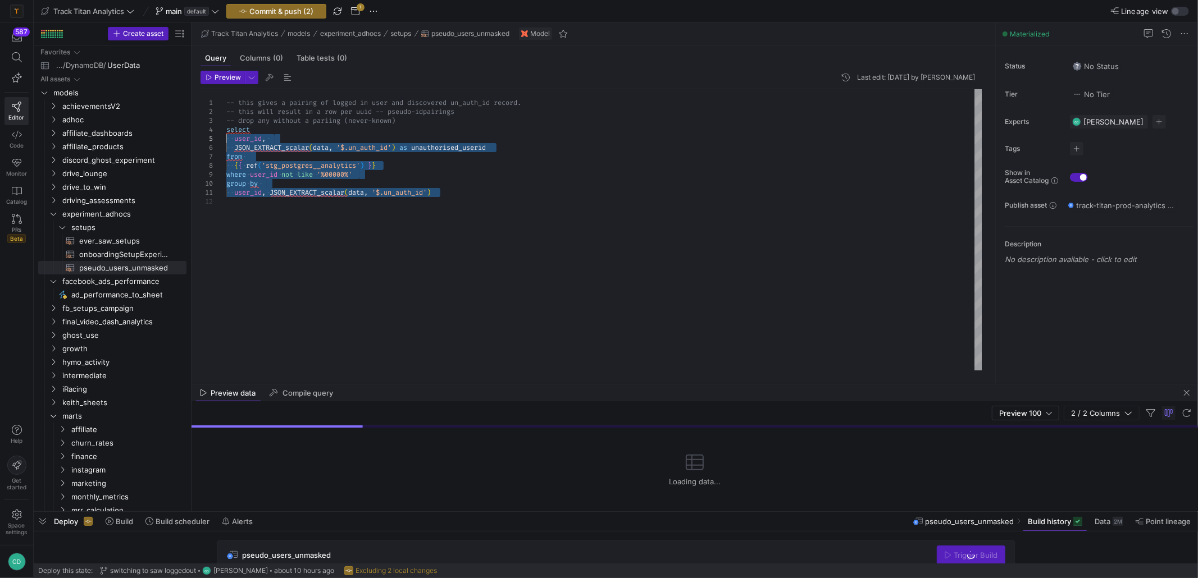
drag, startPoint x: 348, startPoint y: 191, endPoint x: 190, endPoint y: 135, distance: 166.8
click at [226, 135] on div "-- this gives a pairing of logged in user and disc overed un_auth_id record. --…" at bounding box center [604, 229] width 756 height 281
